Goal: Task Accomplishment & Management: Use online tool/utility

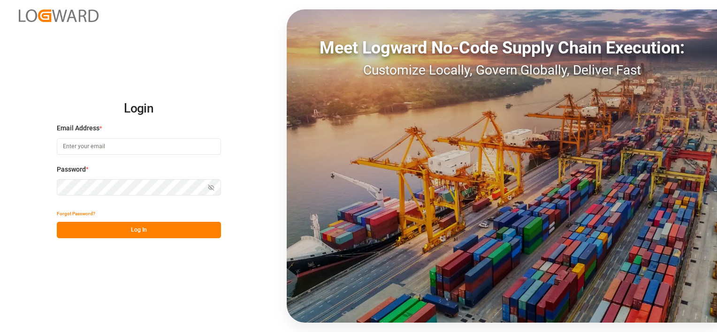
click at [138, 149] on input at bounding box center [139, 147] width 164 height 16
type input "[EMAIL_ADDRESS][PERSON_NAME][DOMAIN_NAME]"
click at [167, 231] on button "Log In" at bounding box center [139, 230] width 164 height 16
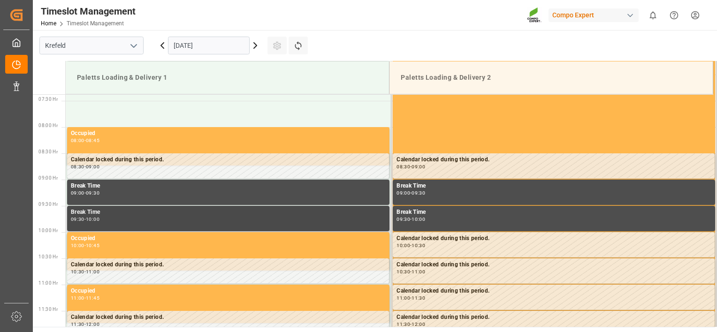
scroll to position [382, 0]
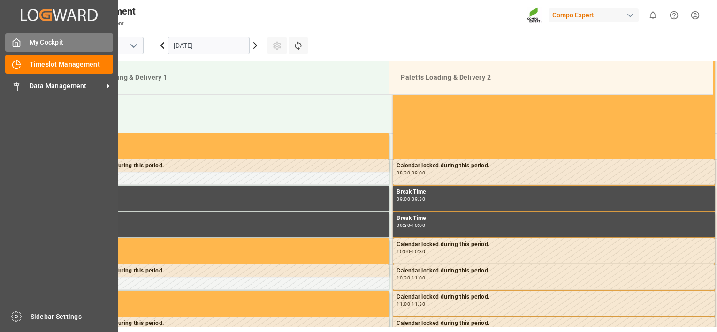
click at [17, 45] on polyline at bounding box center [16, 45] width 2 height 4
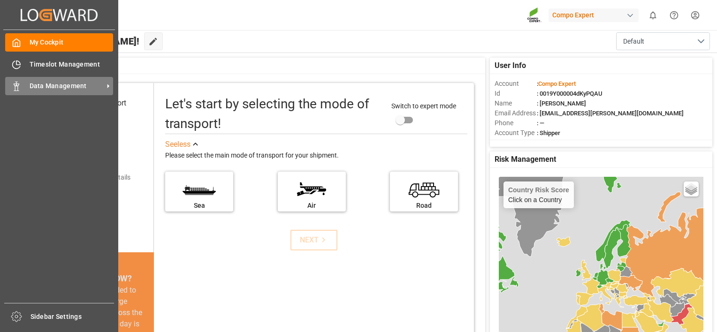
click at [24, 92] on div "Data Management Data Management" at bounding box center [59, 86] width 108 height 18
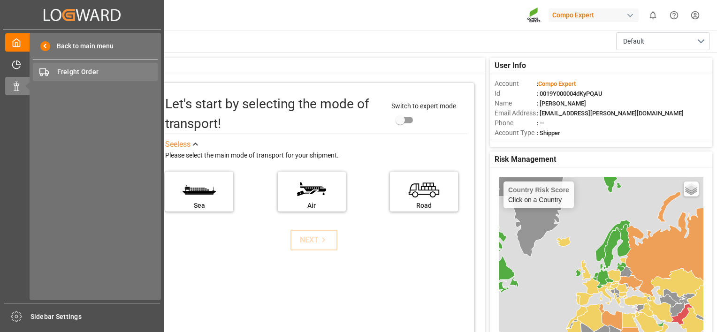
click at [68, 73] on span "Freight Order" at bounding box center [107, 72] width 101 height 10
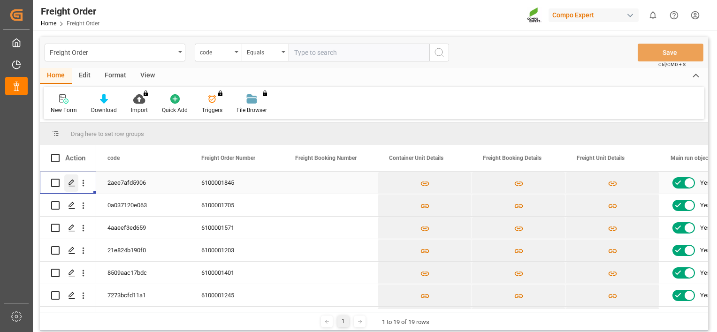
click at [68, 184] on icon "Press SPACE to select this row." at bounding box center [72, 183] width 8 height 8
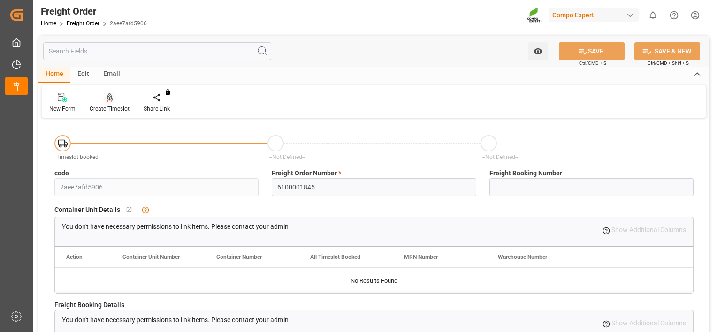
click at [104, 108] on div "Create Timeslot" at bounding box center [110, 109] width 40 height 8
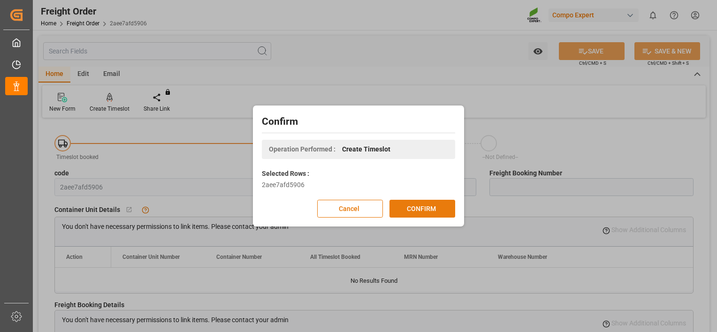
click at [425, 211] on button "CONFIRM" at bounding box center [423, 209] width 66 height 18
